Goal: Navigation & Orientation: Find specific page/section

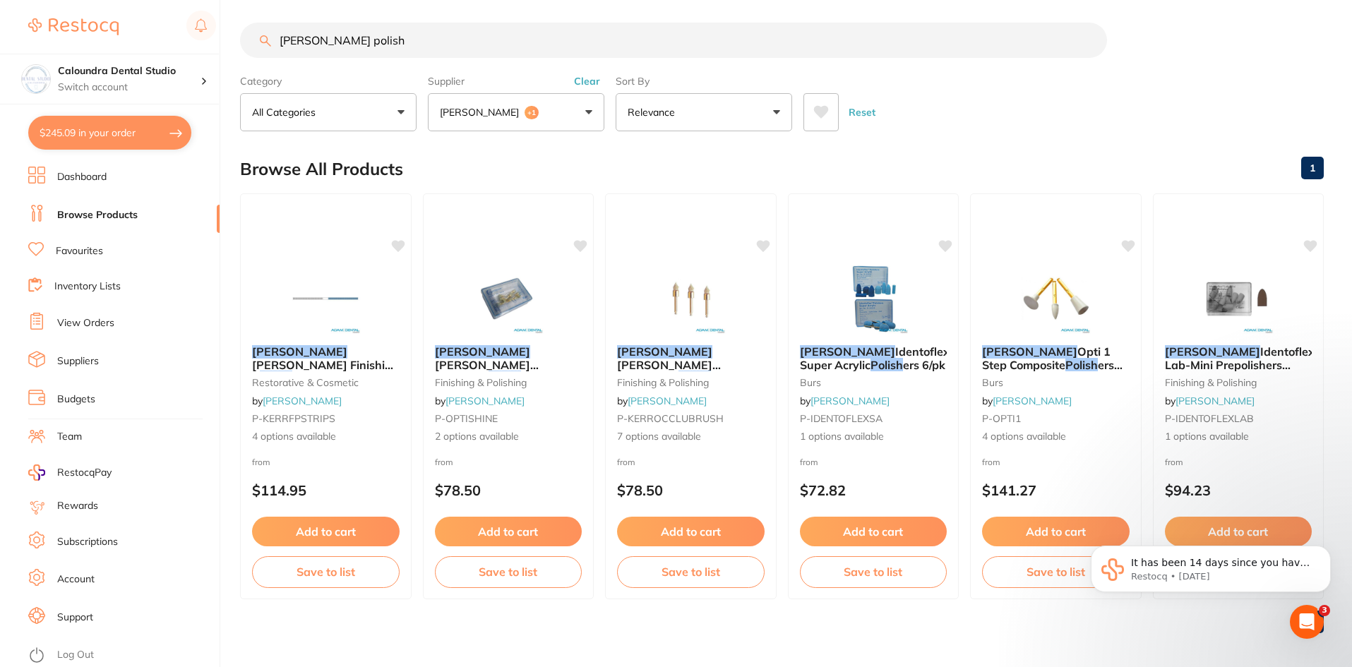
scroll to position [11, 0]
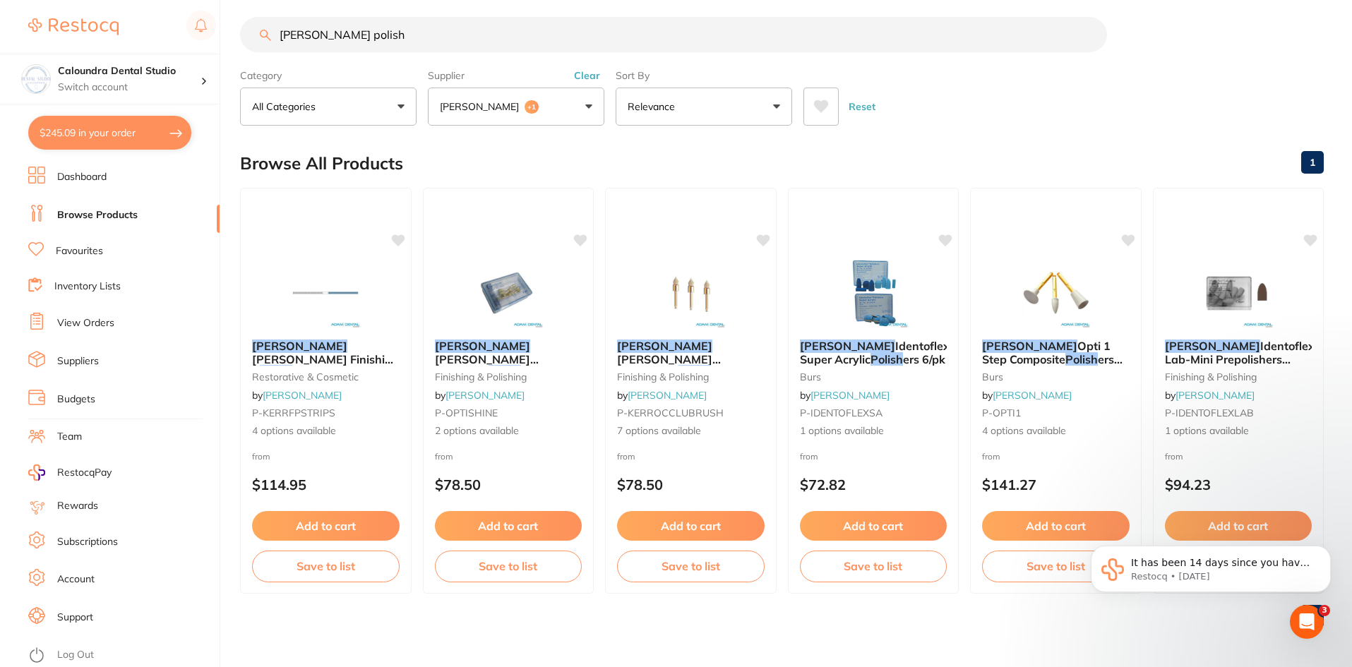
click at [80, 544] on link "Subscriptions" at bounding box center [87, 542] width 61 height 14
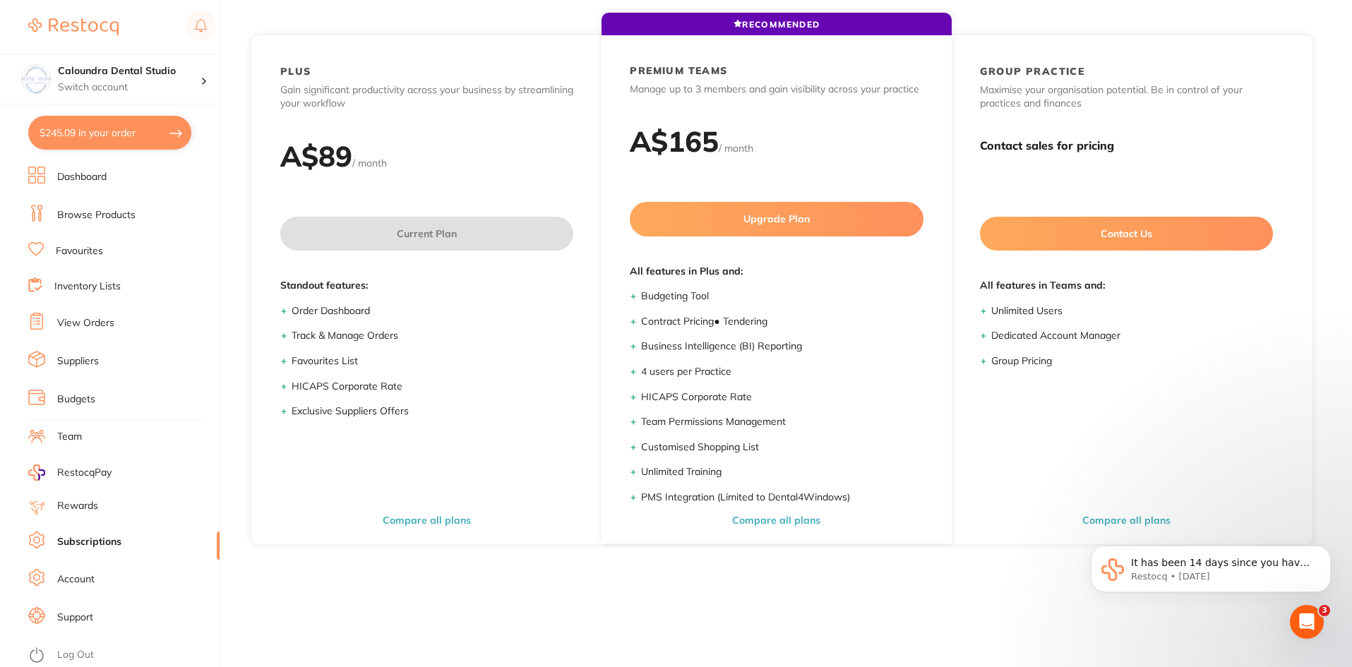
scroll to position [49, 0]
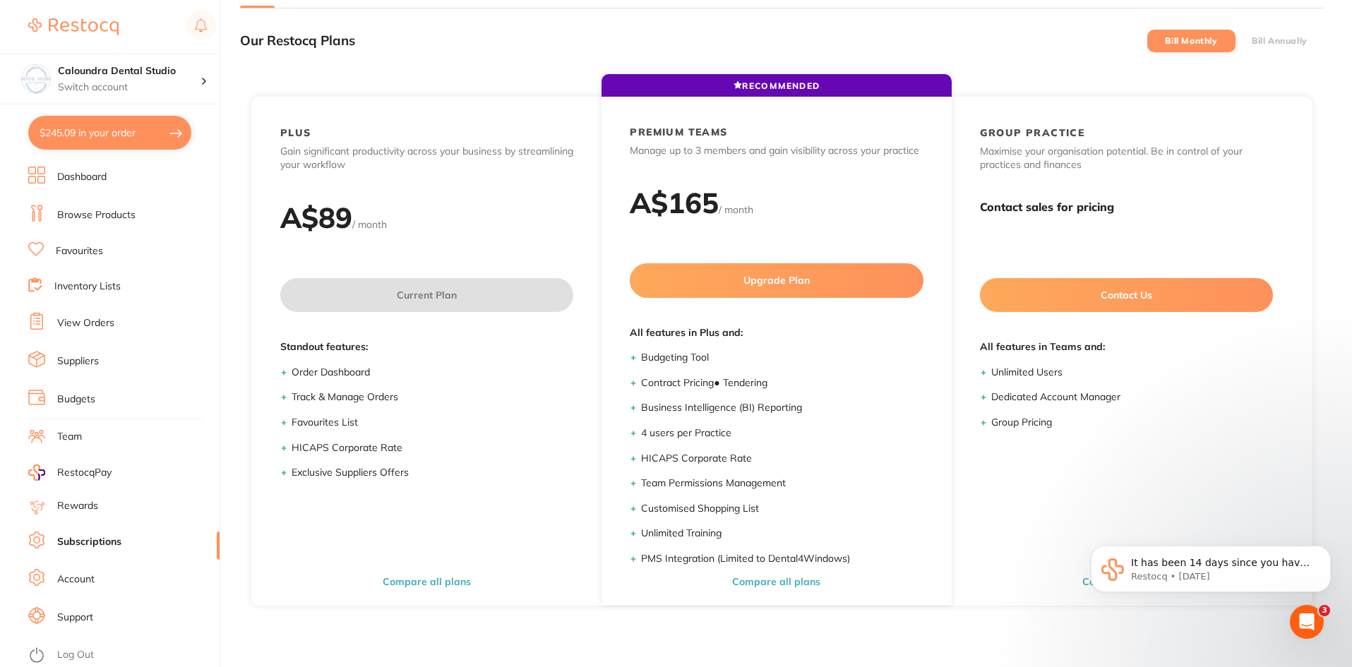
click at [69, 217] on link "Browse Products" at bounding box center [96, 215] width 78 height 14
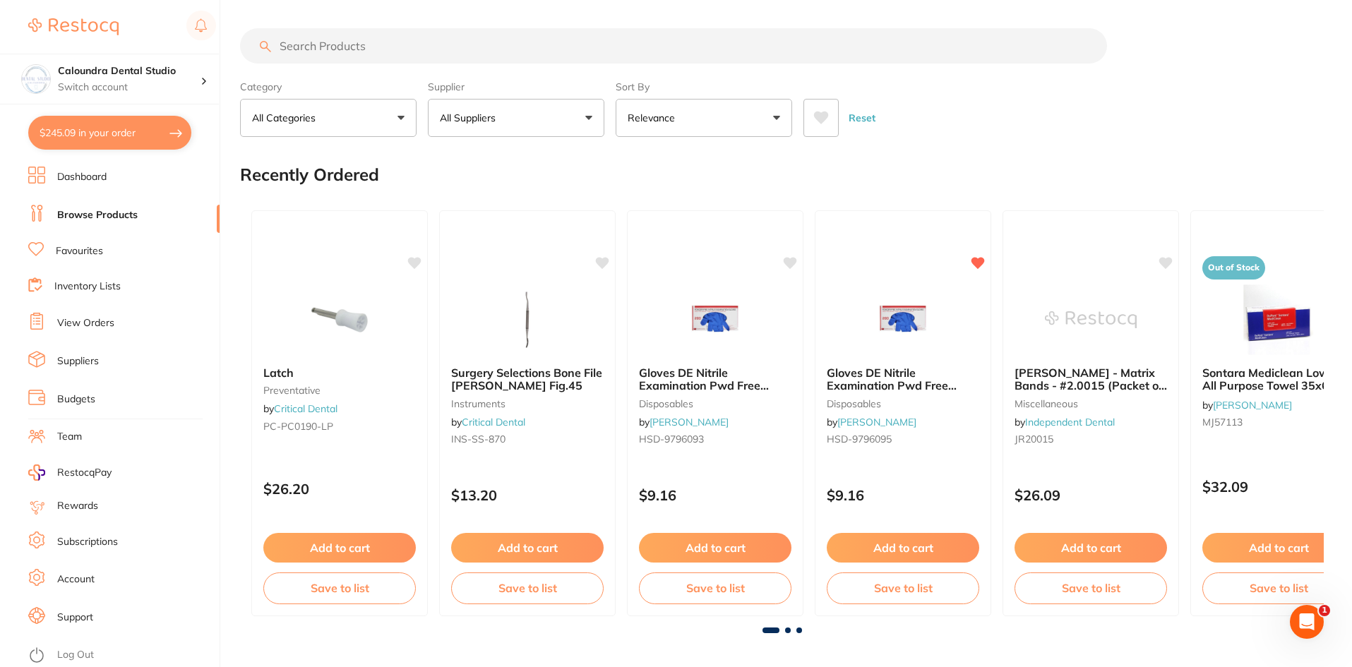
click at [80, 318] on link "View Orders" at bounding box center [85, 323] width 57 height 14
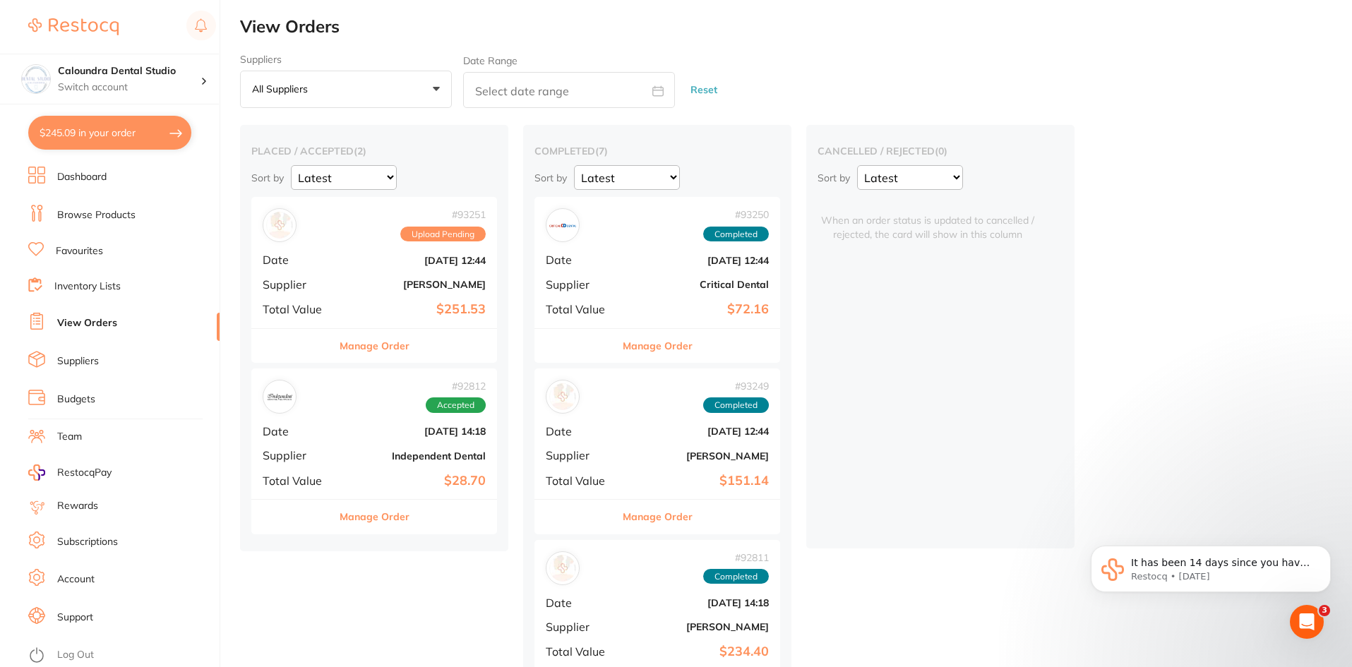
click at [58, 179] on link "Dashboard" at bounding box center [81, 177] width 49 height 14
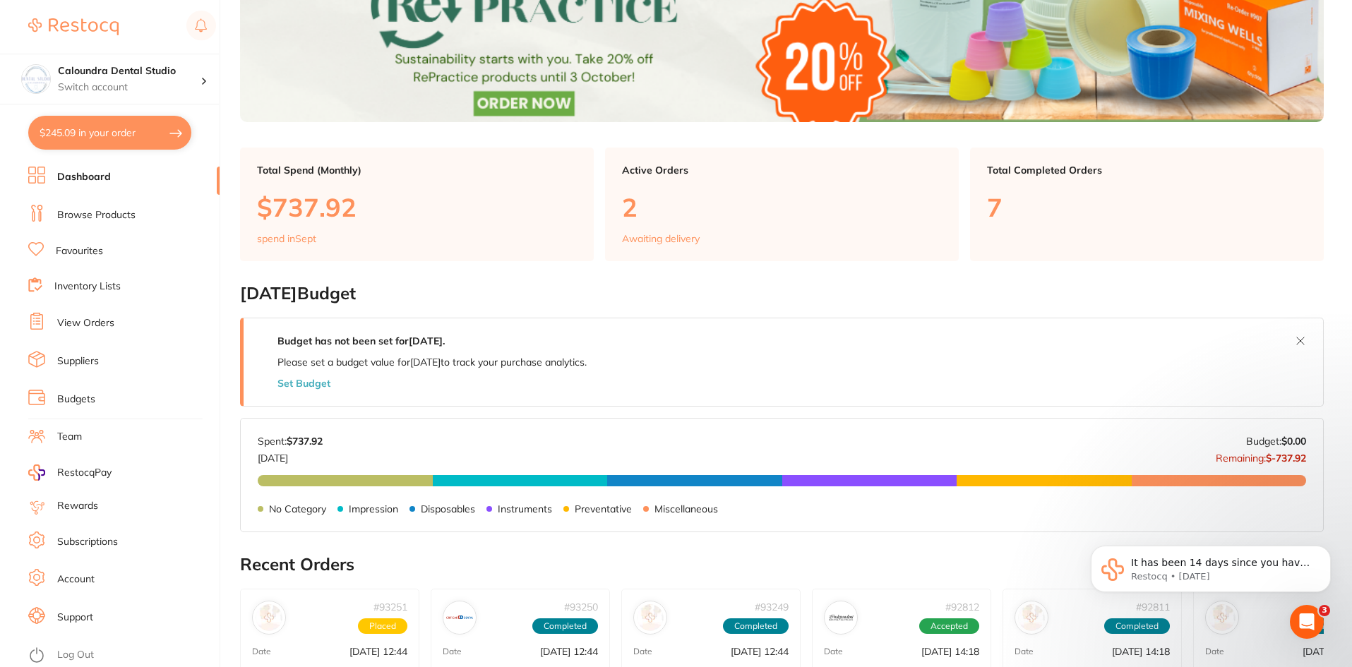
scroll to position [212, 0]
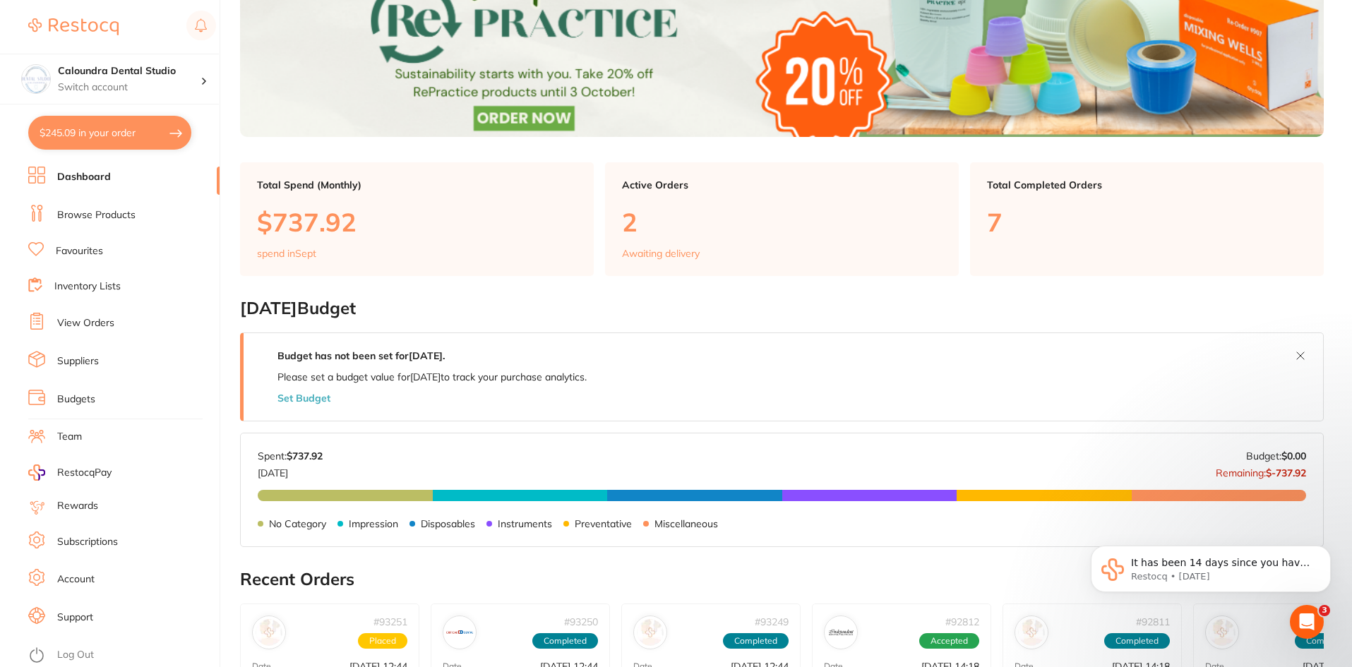
click at [81, 216] on link "Browse Products" at bounding box center [96, 215] width 78 height 14
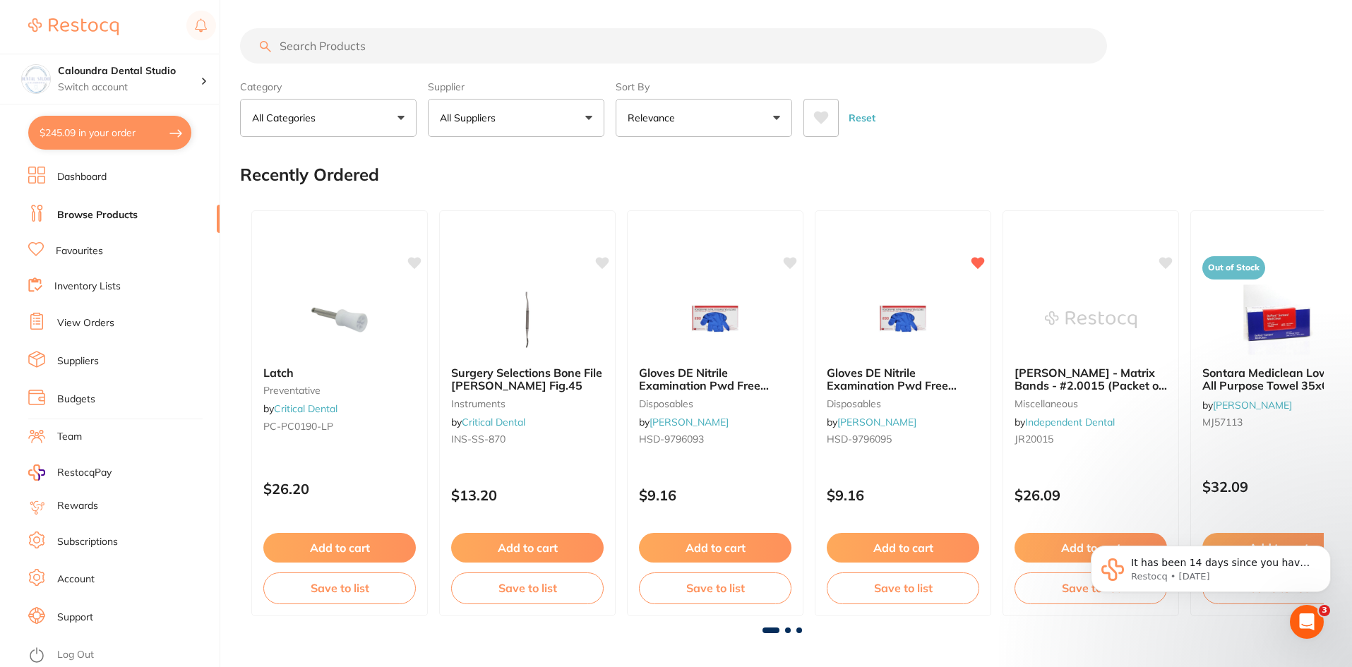
click at [84, 176] on link "Dashboard" at bounding box center [81, 177] width 49 height 14
